Goal: Task Accomplishment & Management: Manage account settings

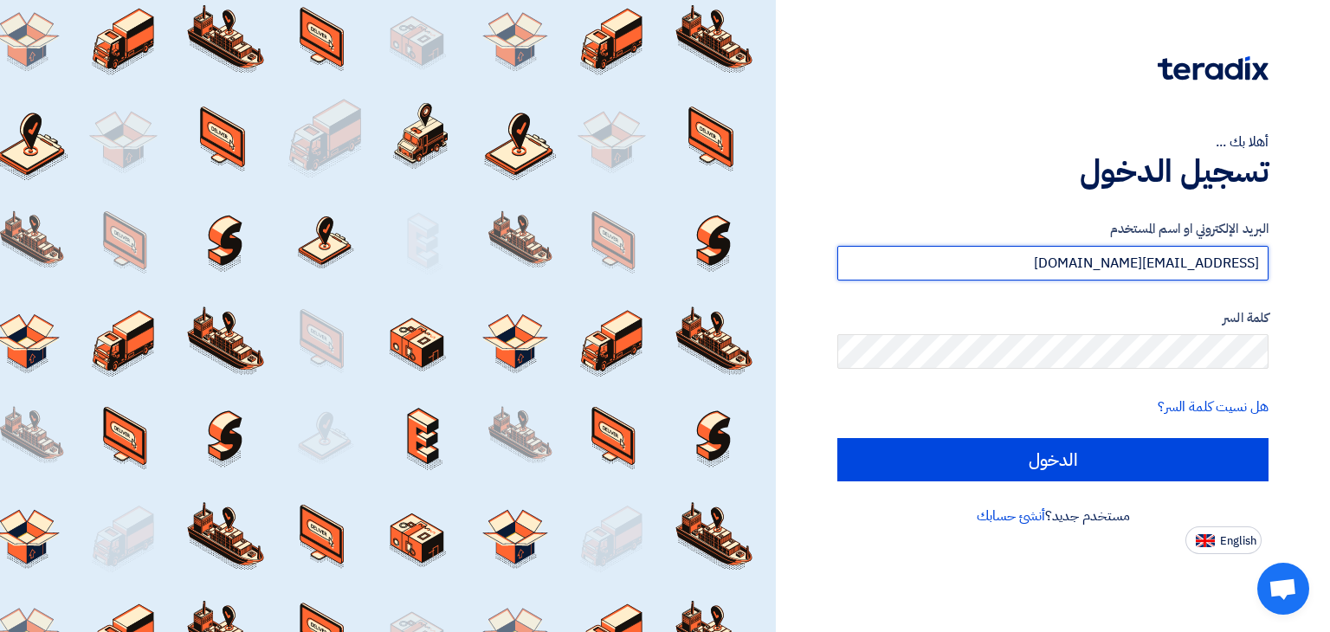
click at [1097, 268] on input "[EMAIL_ADDRESS][DOMAIN_NAME]" at bounding box center [1053, 263] width 431 height 35
type input "ب"
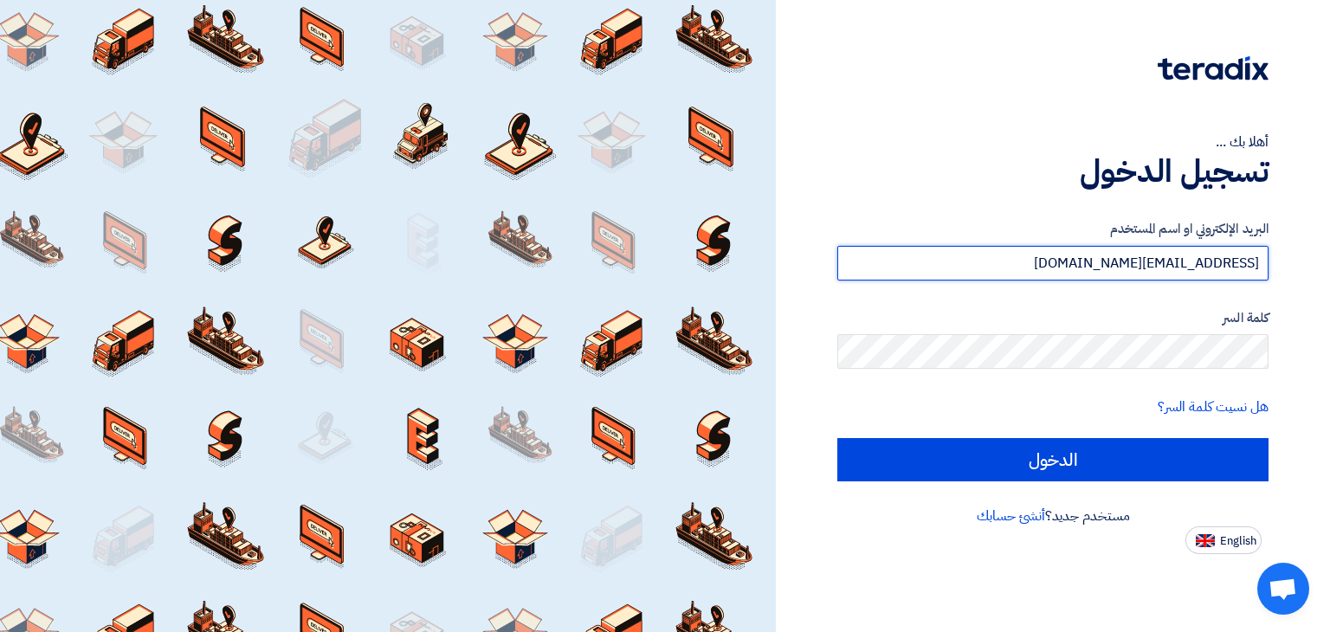
type input "[EMAIL_ADDRESS][DOMAIN_NAME]"
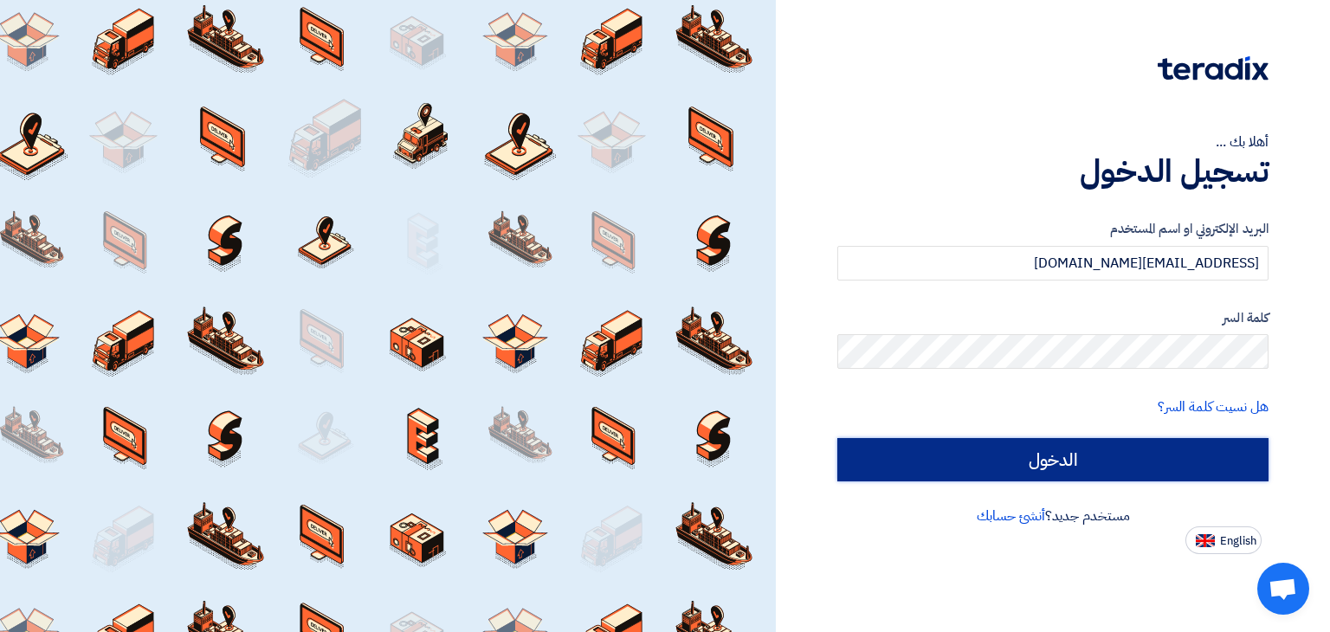
click at [1083, 449] on input "الدخول" at bounding box center [1053, 459] width 431 height 43
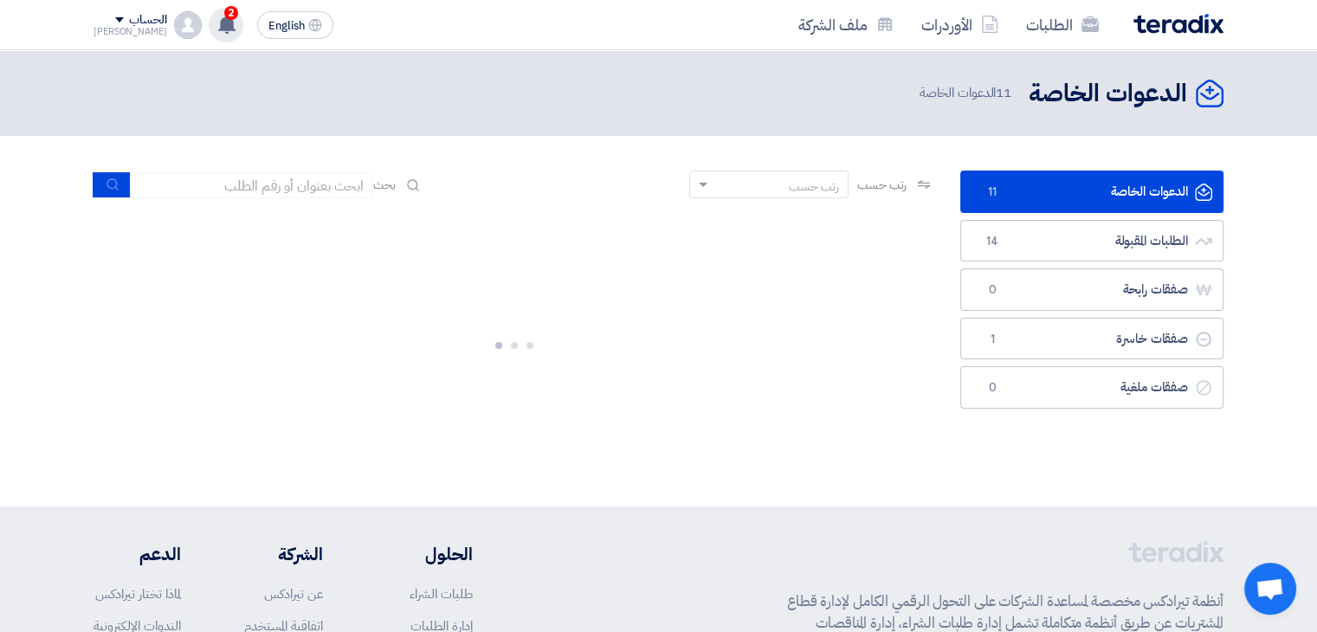
click at [218, 22] on use at bounding box center [226, 24] width 17 height 19
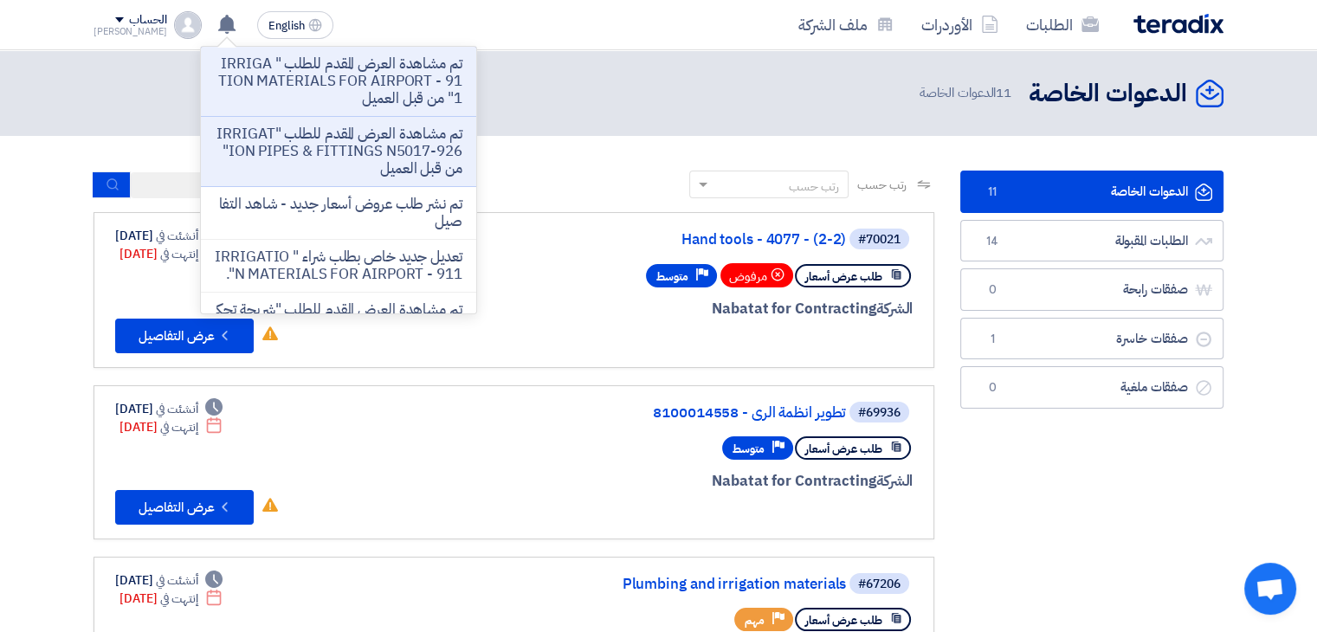
click at [316, 187] on li "تم نشر طلب عروض أسعار جديد - شاهد التفاصيل" at bounding box center [338, 213] width 275 height 53
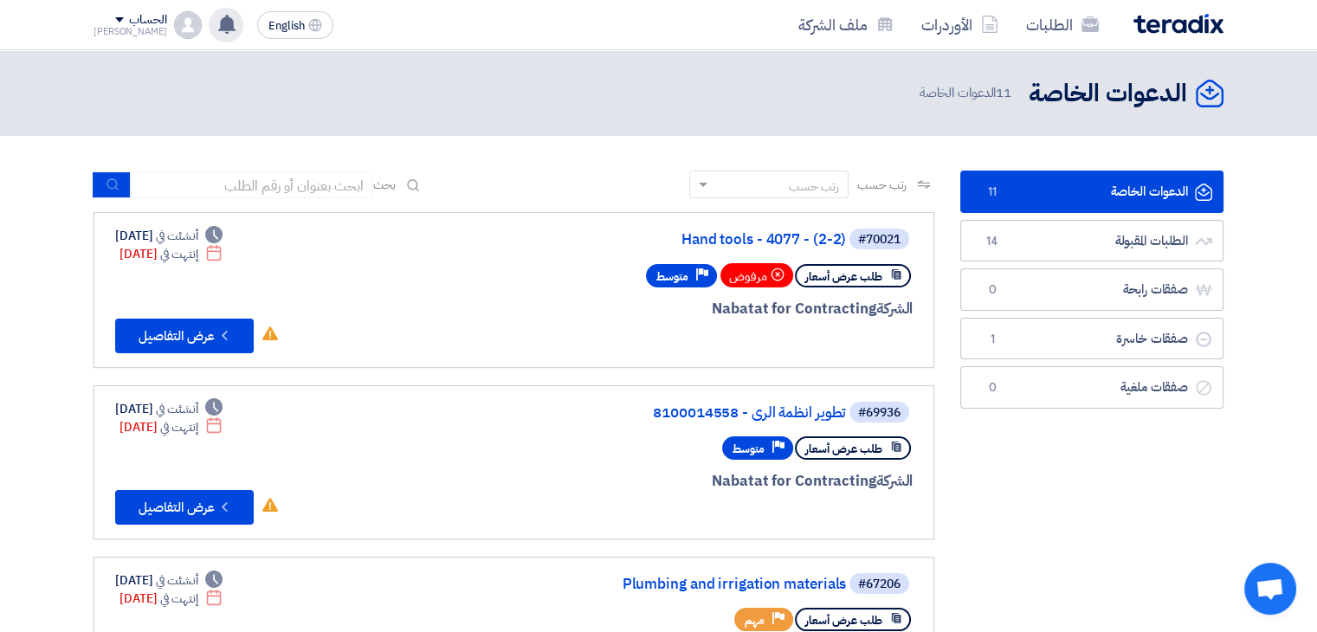
click at [218, 21] on use at bounding box center [226, 24] width 17 height 19
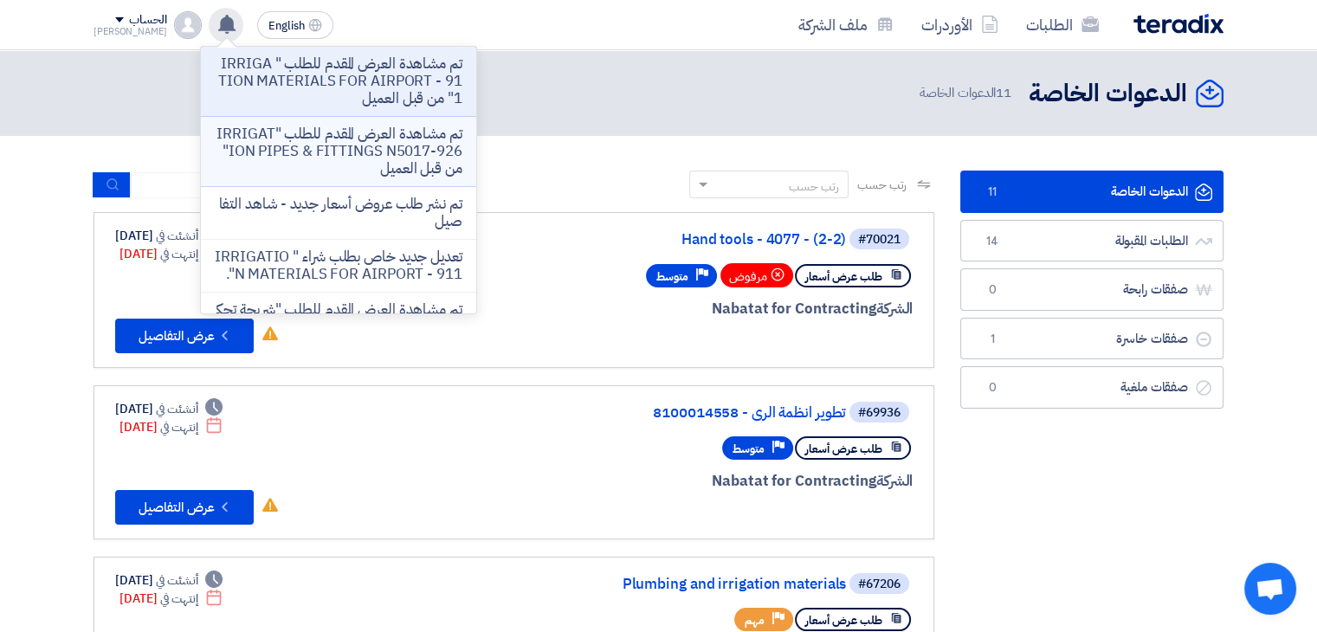
click at [291, 142] on p "تم مشاهدة العرض المقدم للطلب "IRRIGATION PIPES & FITTINGS N5017-926" من قبل الع…" at bounding box center [339, 152] width 248 height 52
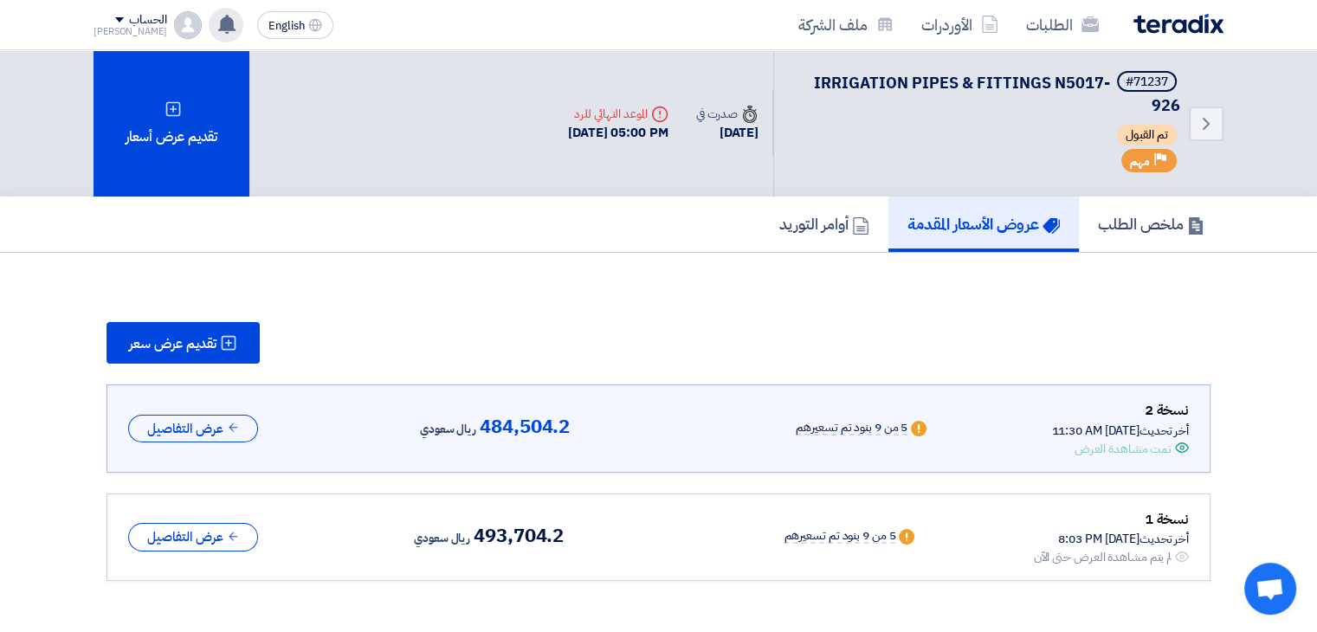
click at [217, 21] on icon at bounding box center [226, 24] width 19 height 19
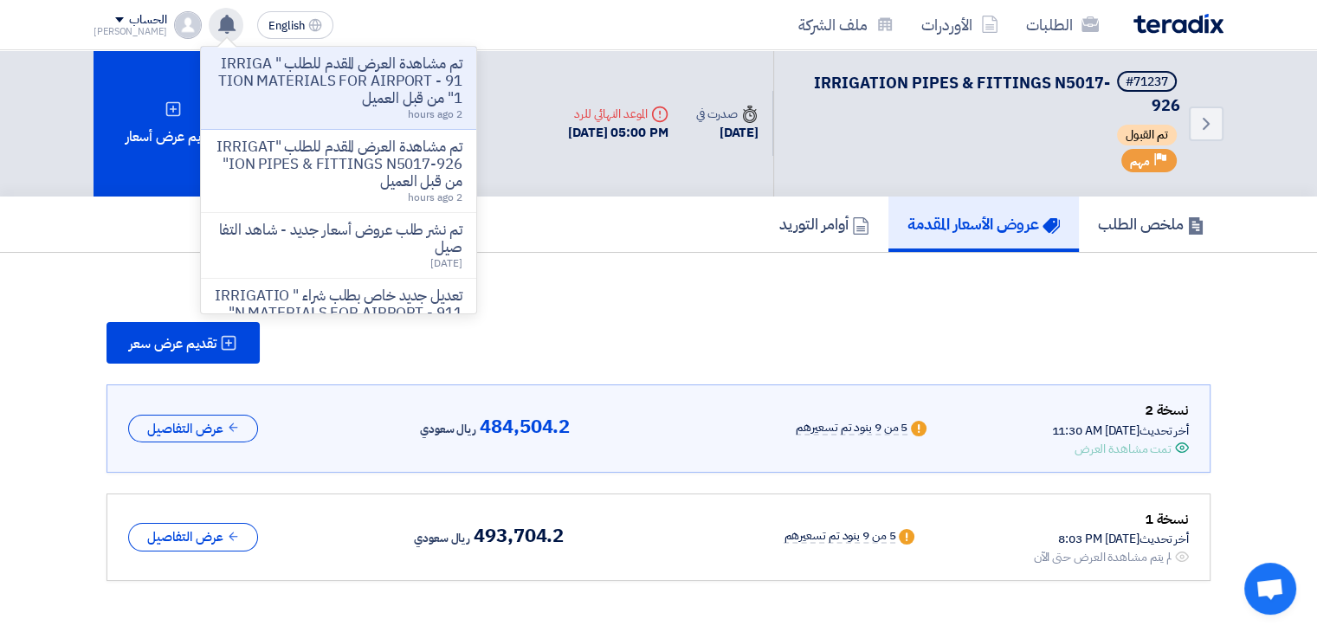
click at [218, 26] on use at bounding box center [226, 24] width 17 height 19
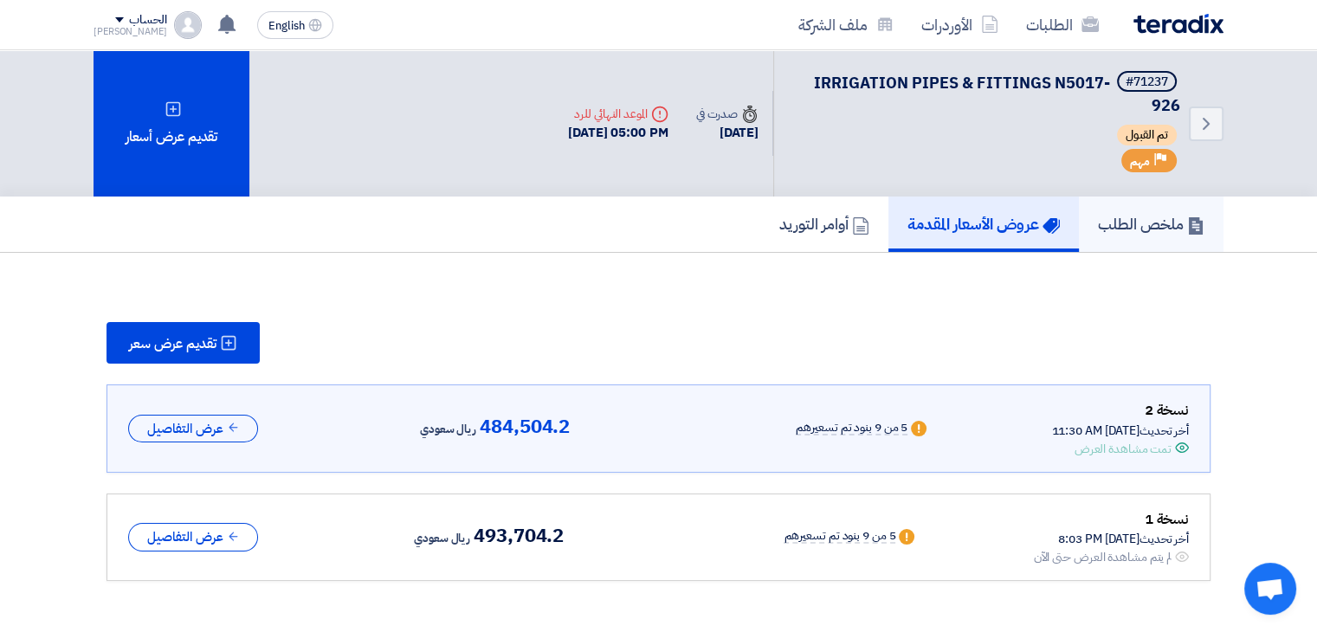
click at [1132, 232] on h5 "ملخص الطلب" at bounding box center [1151, 224] width 107 height 20
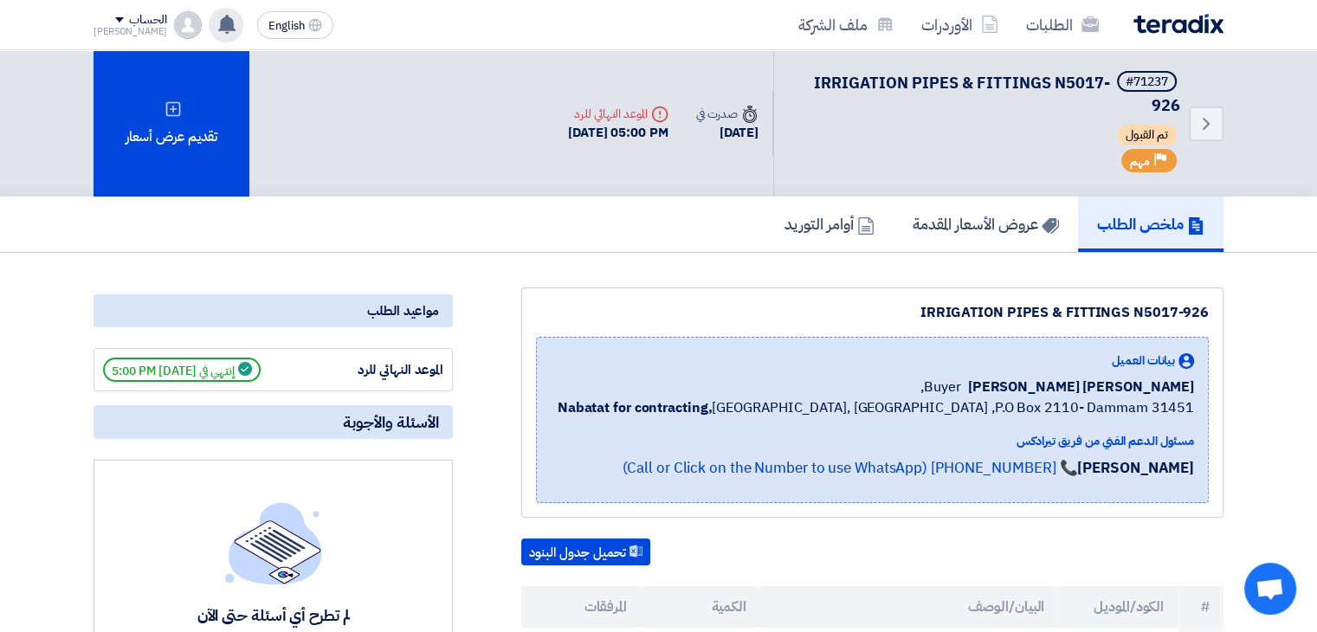
click at [217, 32] on icon at bounding box center [226, 24] width 19 height 19
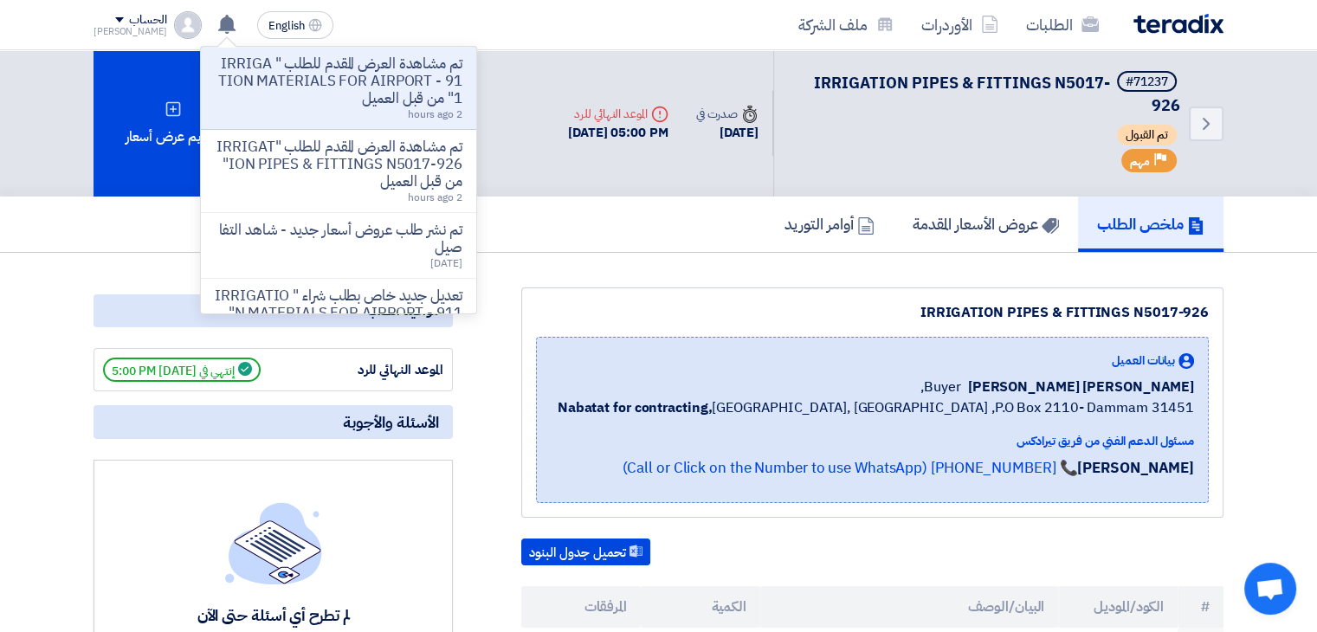
click at [277, 95] on p "تم مشاهدة العرض المقدم للطلب " IRRIGATION MATERIALS FOR AIRPORT - 911" من قبل ا…" at bounding box center [339, 81] width 248 height 52
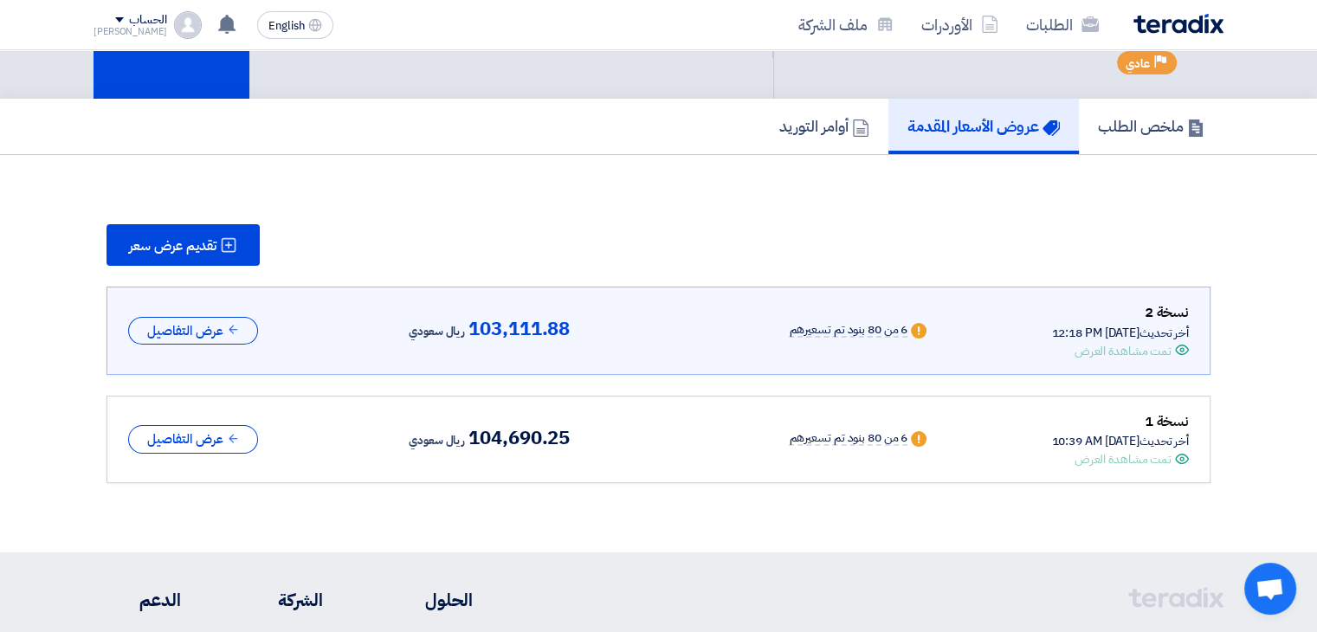
scroll to position [109, 0]
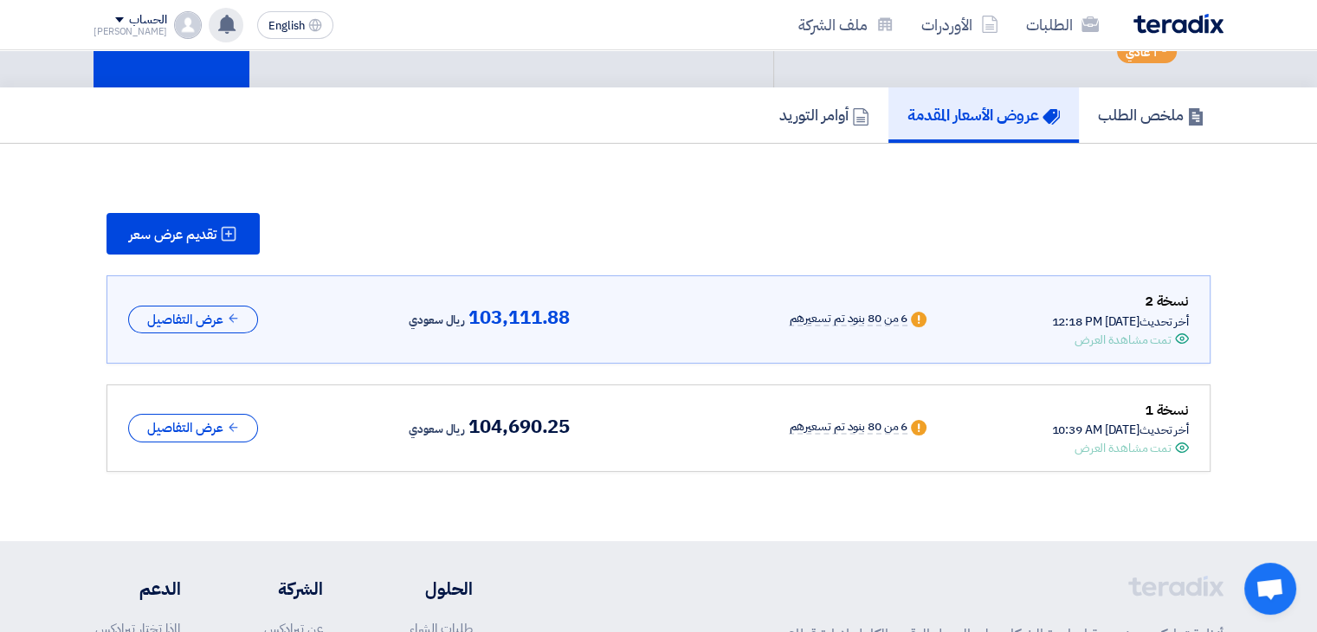
click at [217, 30] on icon at bounding box center [226, 24] width 19 height 19
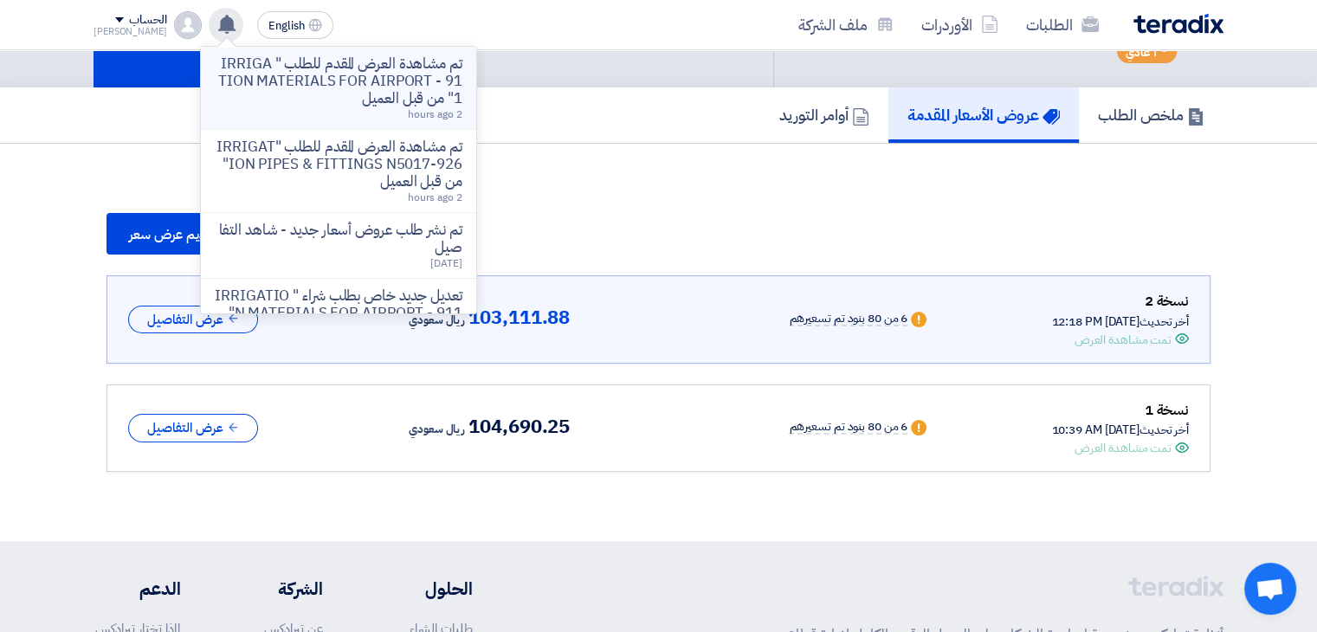
click at [319, 73] on p "تم مشاهدة العرض المقدم للطلب " IRRIGATION MATERIALS FOR AIRPORT - 911" من قبل ا…" at bounding box center [339, 81] width 248 height 52
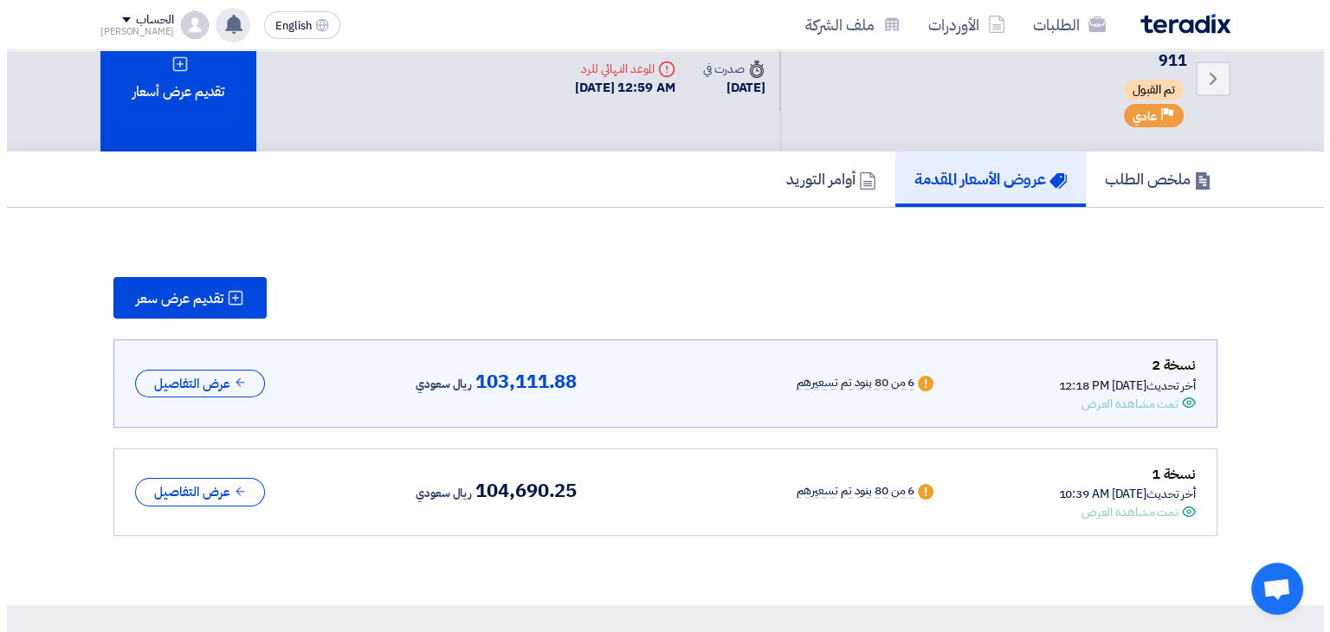
scroll to position [0, 0]
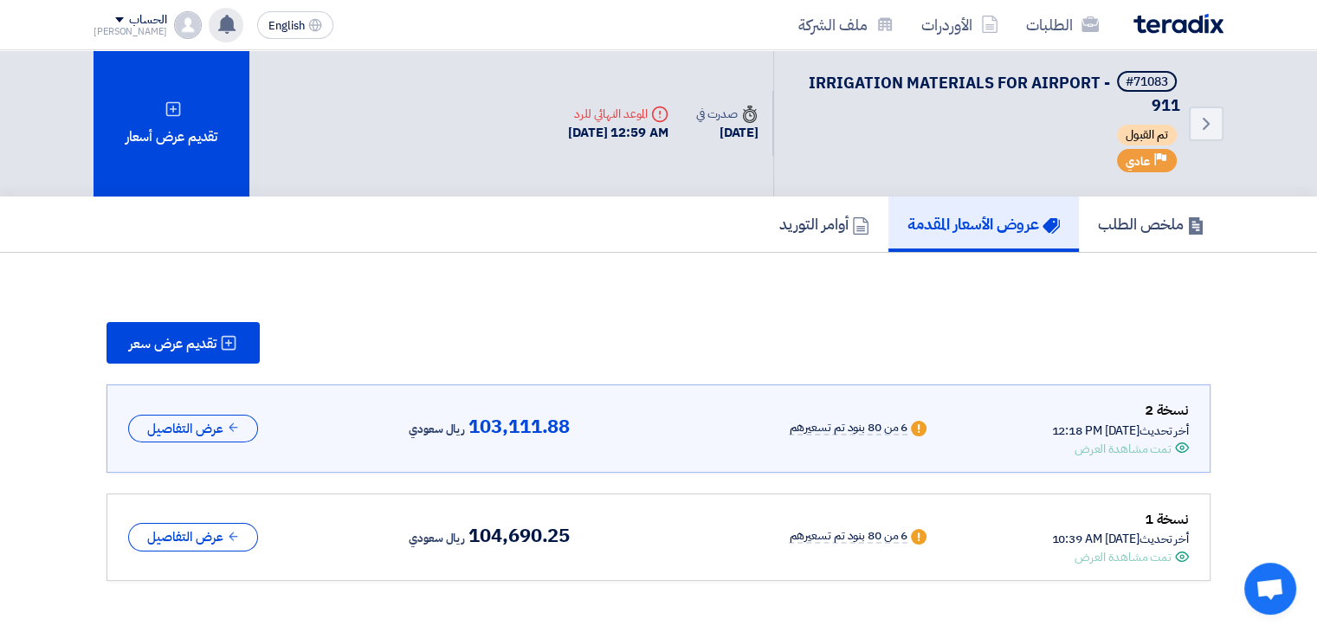
click at [1136, 36] on div "الطلبات الأوردرات ملف الشركة" at bounding box center [885, 24] width 678 height 41
click at [1146, 28] on img at bounding box center [1179, 24] width 90 height 20
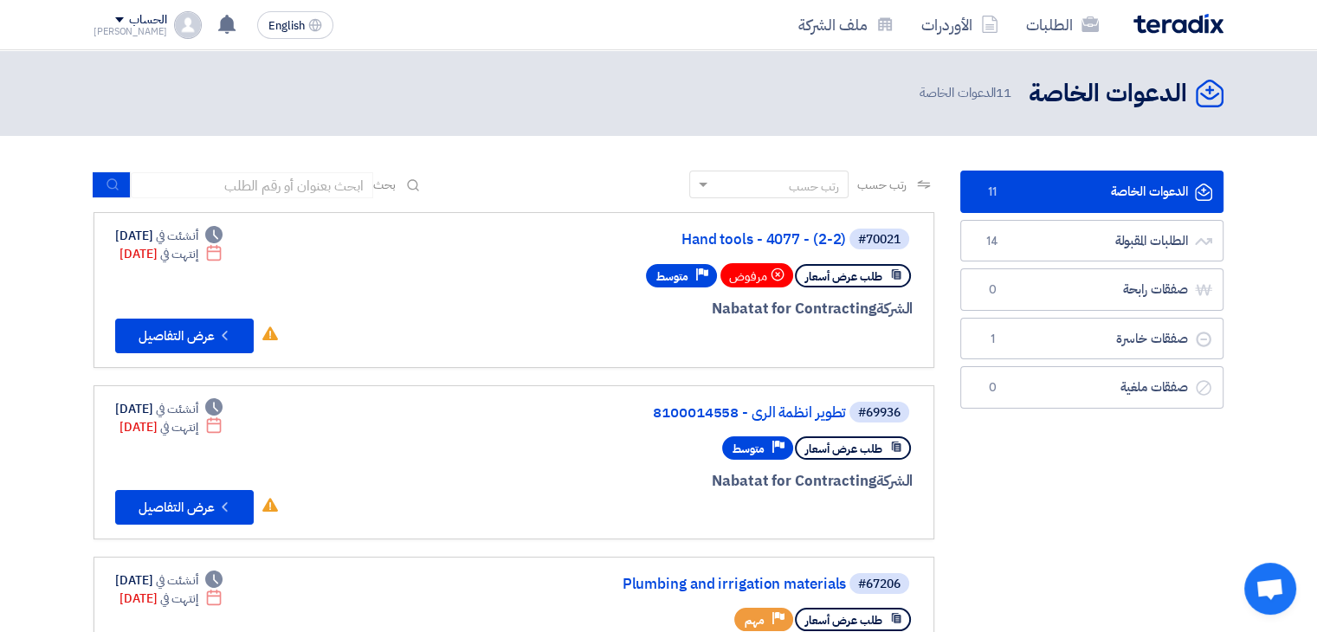
click at [94, 30] on div "[PERSON_NAME]" at bounding box center [131, 32] width 74 height 10
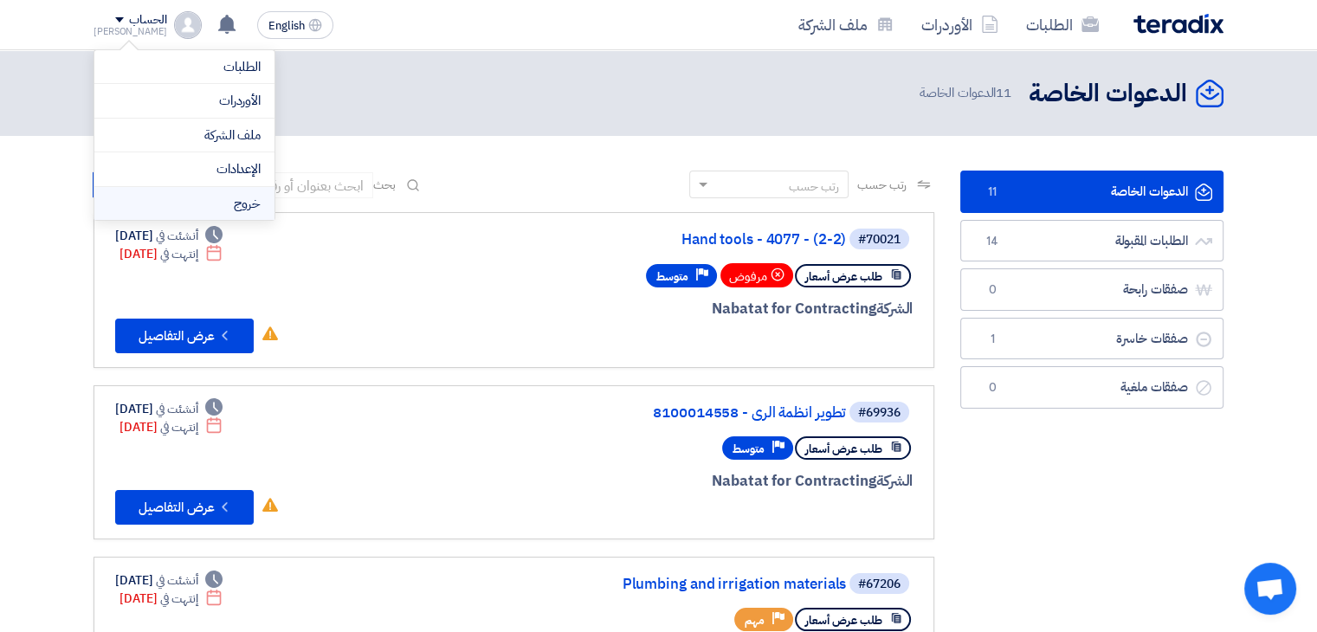
click at [191, 210] on li "خروج" at bounding box center [184, 204] width 180 height 34
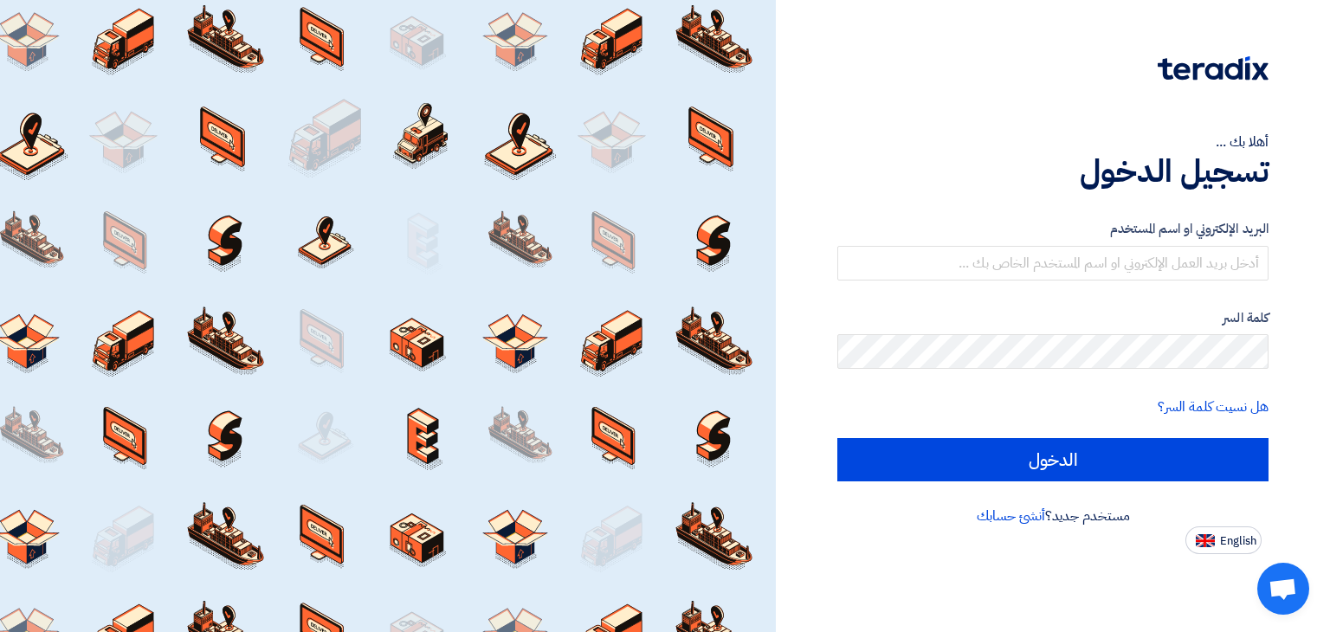
type input "[EMAIL_ADDRESS][DOMAIN_NAME]"
